Goal: Communication & Community: Answer question/provide support

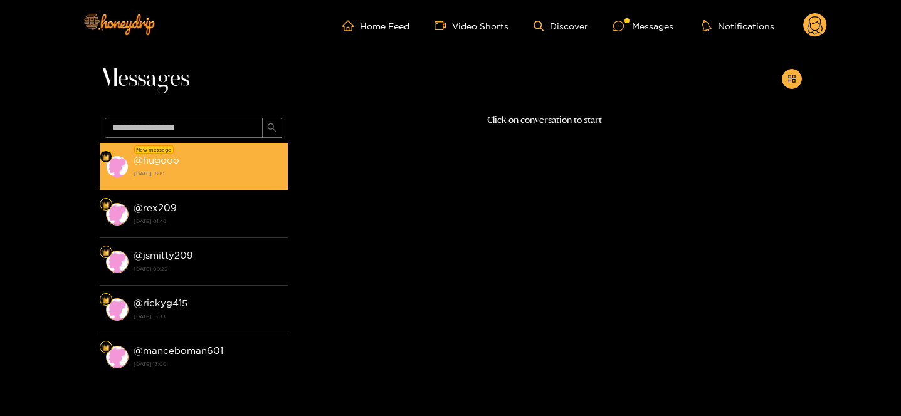
click at [205, 164] on div "@ hugooo [DATE] 18:19" at bounding box center [207, 166] width 148 height 28
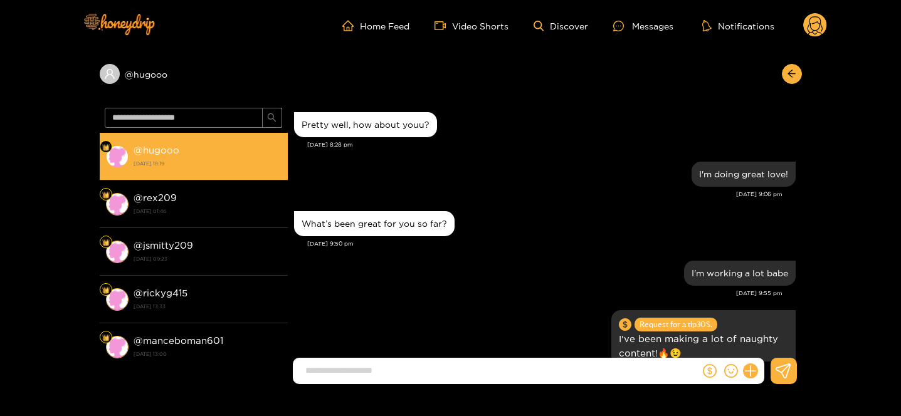
scroll to position [1379, 0]
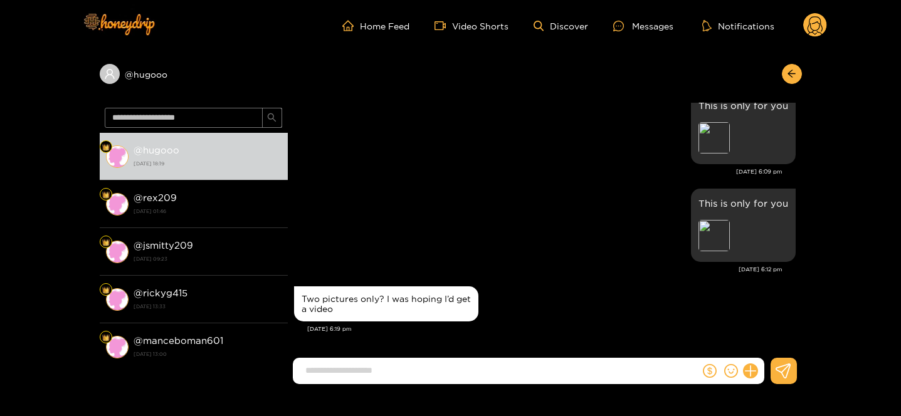
click at [377, 364] on input at bounding box center [499, 370] width 400 height 21
click at [718, 135] on div "Preview" at bounding box center [713, 137] width 31 height 31
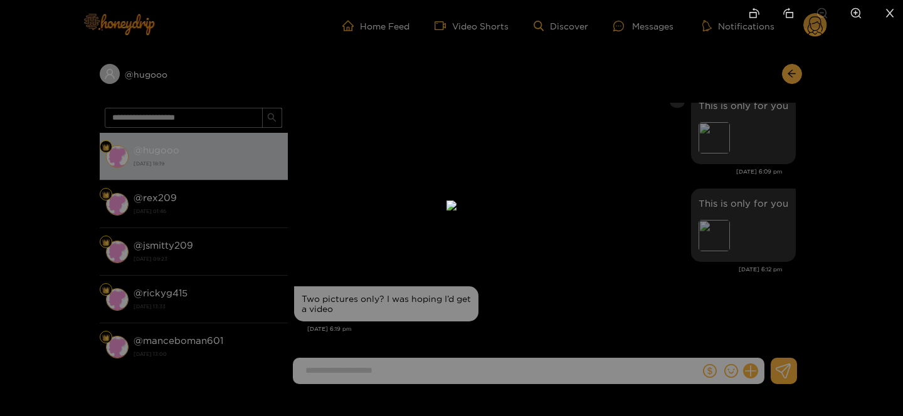
click at [797, 179] on div at bounding box center [451, 208] width 903 height 416
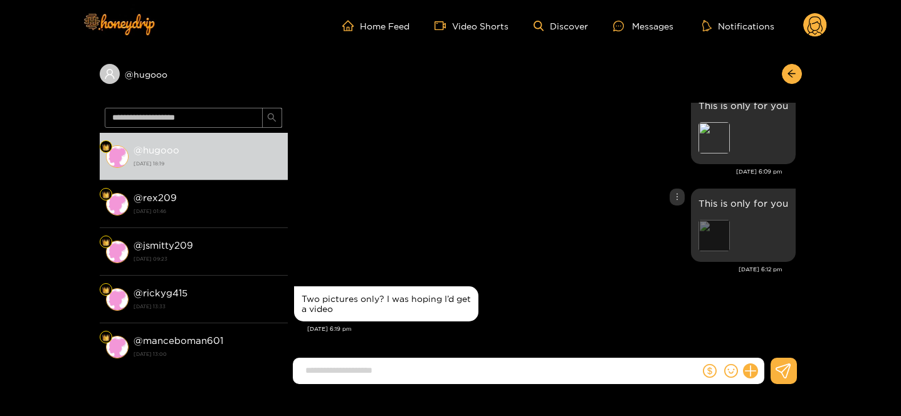
click at [721, 234] on div "Preview" at bounding box center [713, 235] width 31 height 31
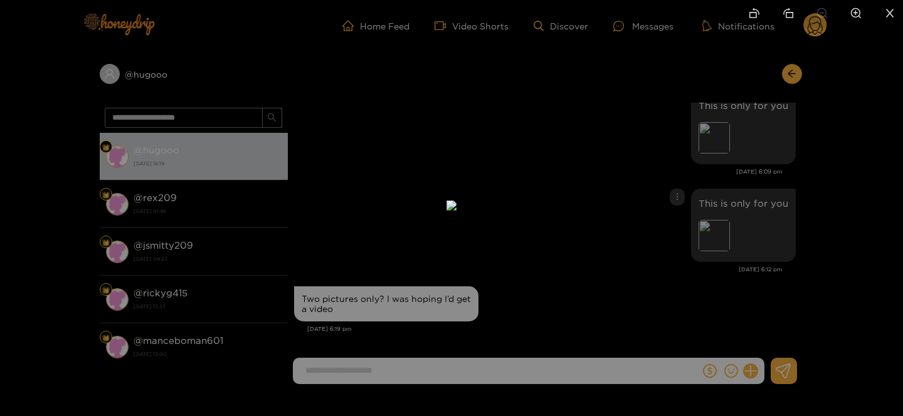
click at [809, 212] on div at bounding box center [451, 208] width 903 height 416
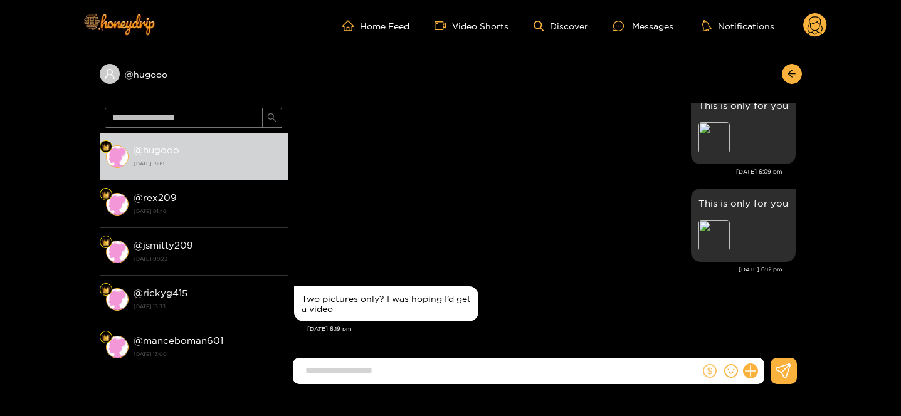
click at [708, 364] on icon "dollar" at bounding box center [710, 371] width 14 height 14
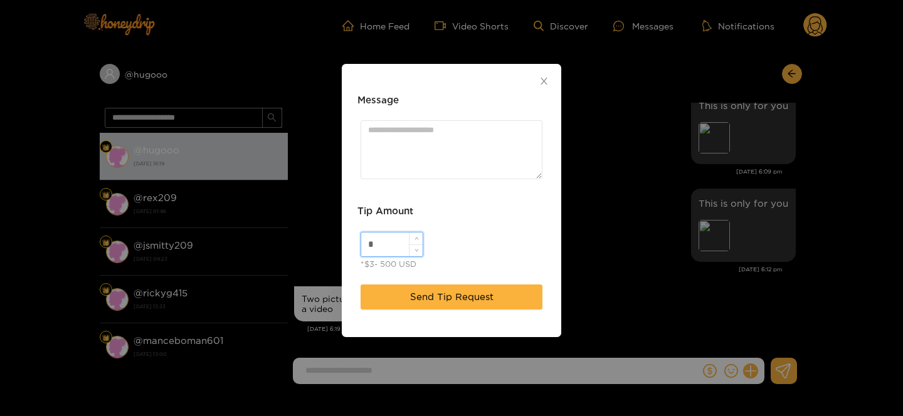
click at [385, 251] on input "*" at bounding box center [391, 245] width 61 height 24
type input "**"
click at [454, 127] on textarea "Message" at bounding box center [451, 149] width 182 height 58
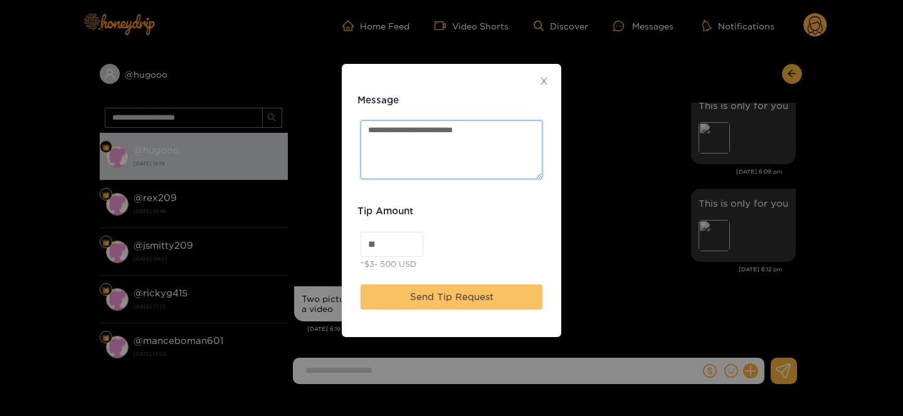
type textarea "**********"
click at [463, 293] on span "Send Tip Request" at bounding box center [451, 297] width 83 height 15
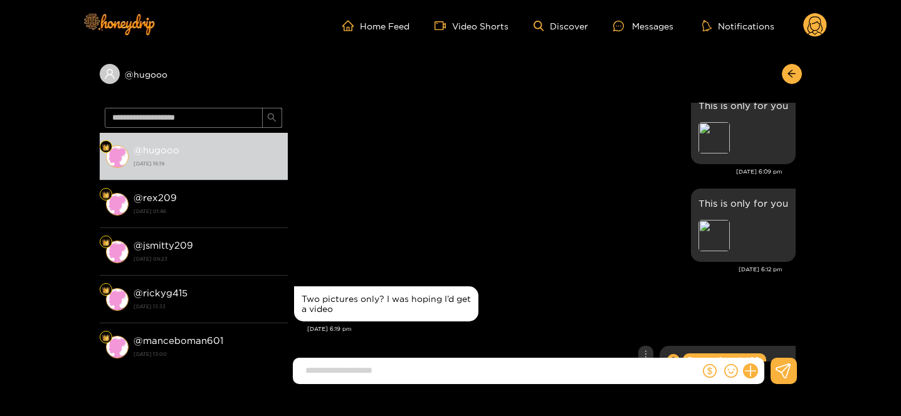
scroll to position [1457, 0]
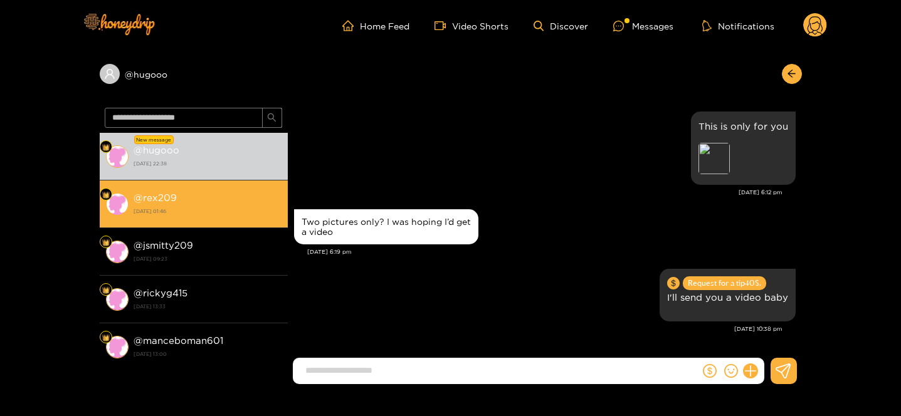
click at [239, 201] on div "@ rex209 [DATE] 01:46" at bounding box center [207, 204] width 148 height 28
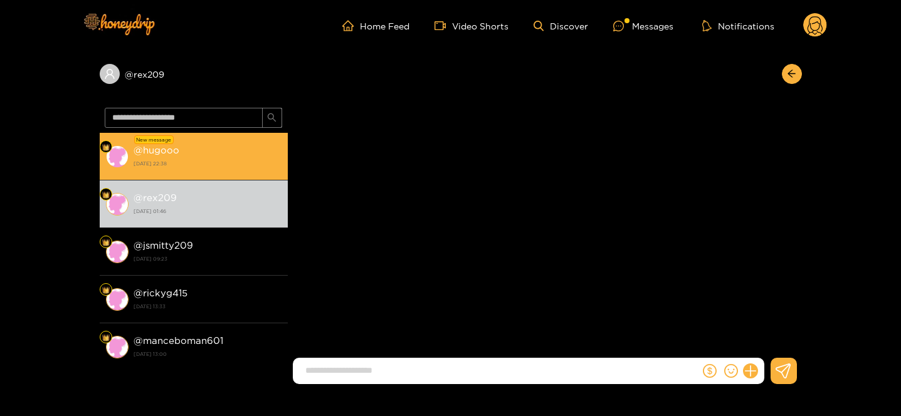
click at [228, 160] on strong "[DATE] 22:38" at bounding box center [207, 163] width 148 height 11
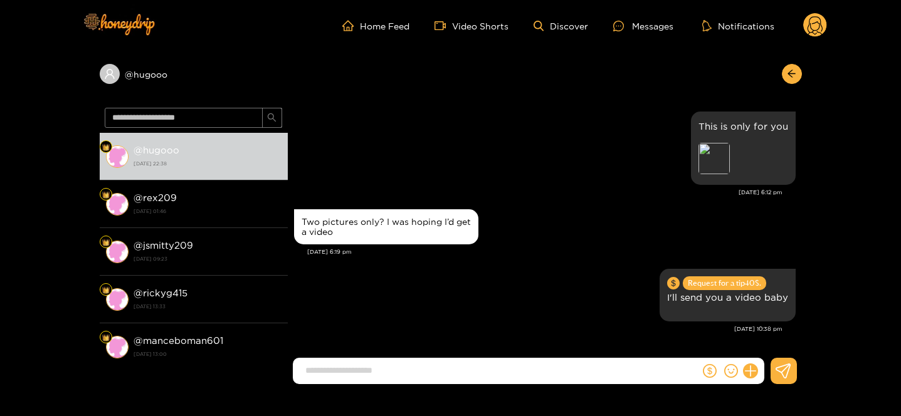
scroll to position [1407, 0]
click at [807, 33] on circle at bounding box center [815, 25] width 24 height 24
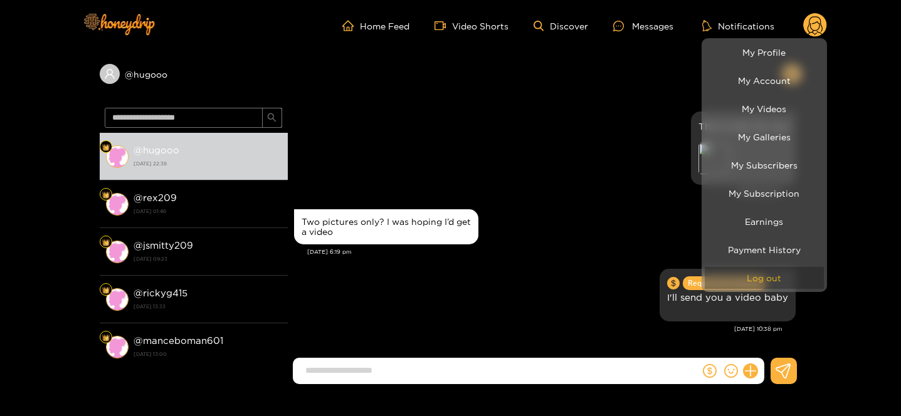
click at [778, 285] on button "Log out" at bounding box center [763, 278] width 119 height 22
